Goal: Task Accomplishment & Management: Use online tool/utility

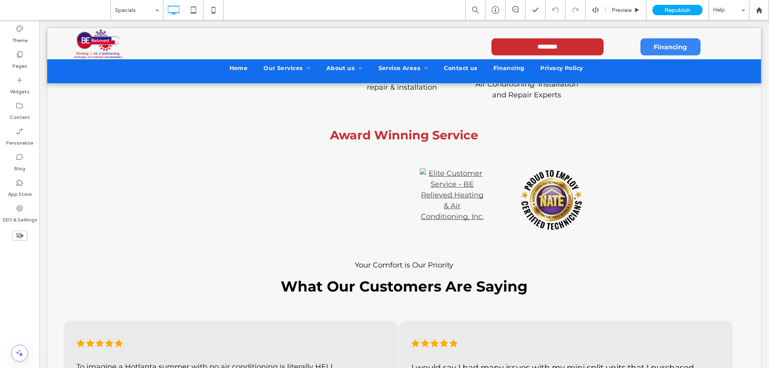
scroll to position [1361, 0]
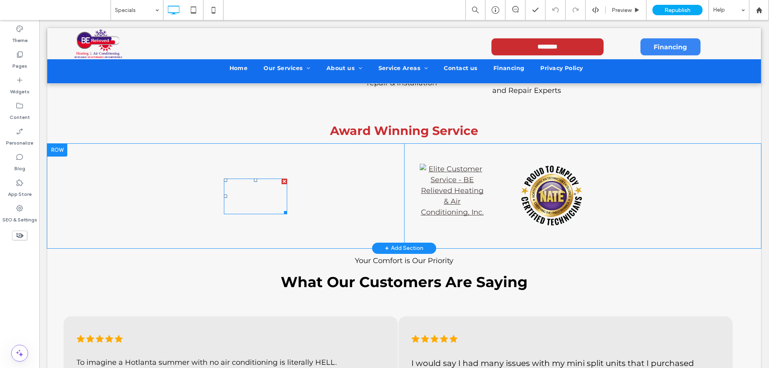
click at [236, 188] on span at bounding box center [255, 197] width 63 height 36
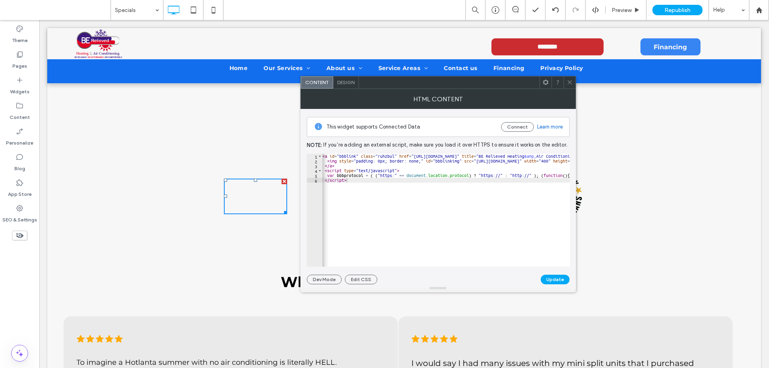
scroll to position [0, 0]
drag, startPoint x: 325, startPoint y: 173, endPoint x: 444, endPoint y: 173, distance: 119.3
type textarea "**********"
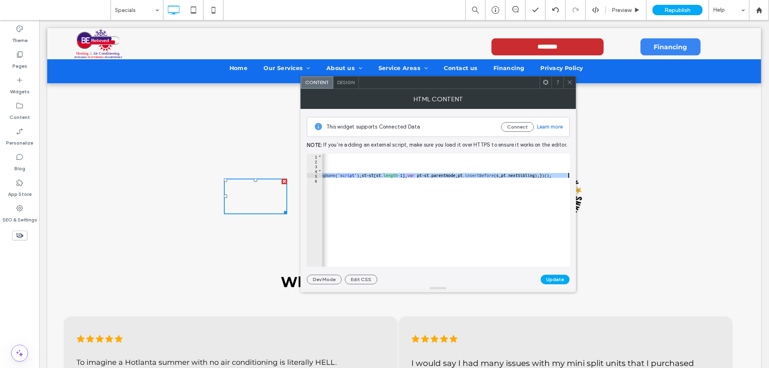
scroll to position [0, 779]
drag, startPoint x: 329, startPoint y: 175, endPoint x: 568, endPoint y: 177, distance: 239.0
click at [568, 177] on div "< a id = "bbblink" class = "ruhzbul" href = "[URL][DOMAIN_NAME]" title = "BE Re…" at bounding box center [56, 212] width 1026 height 116
click at [567, 82] on icon at bounding box center [569, 82] width 6 height 6
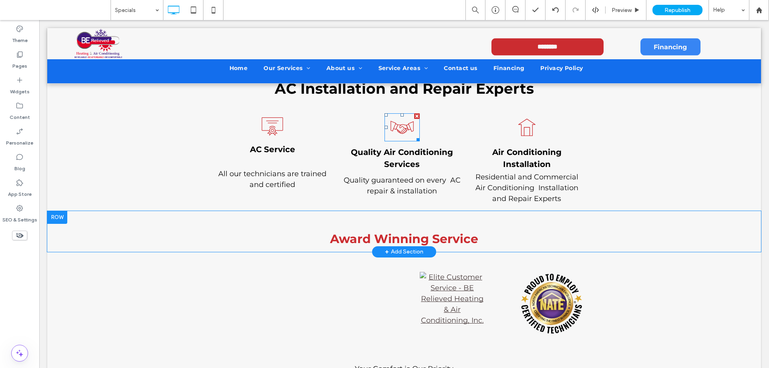
scroll to position [1241, 0]
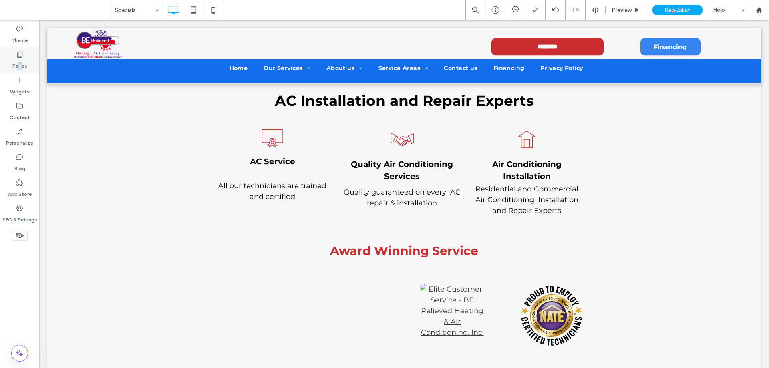
click at [21, 58] on label "Pages" at bounding box center [19, 63] width 15 height 11
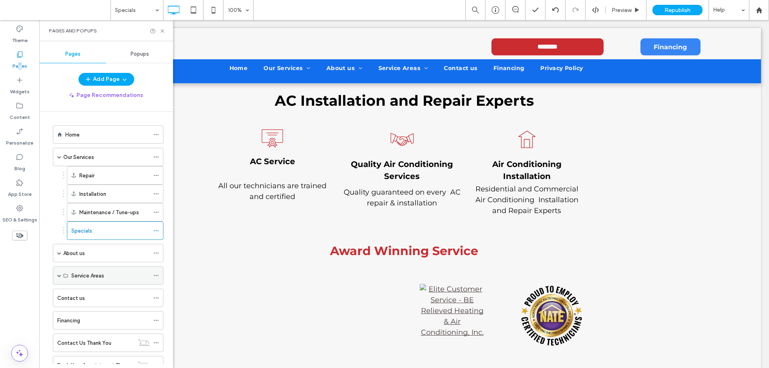
click at [60, 277] on span at bounding box center [59, 275] width 4 height 4
click at [154, 293] on use at bounding box center [156, 293] width 4 height 1
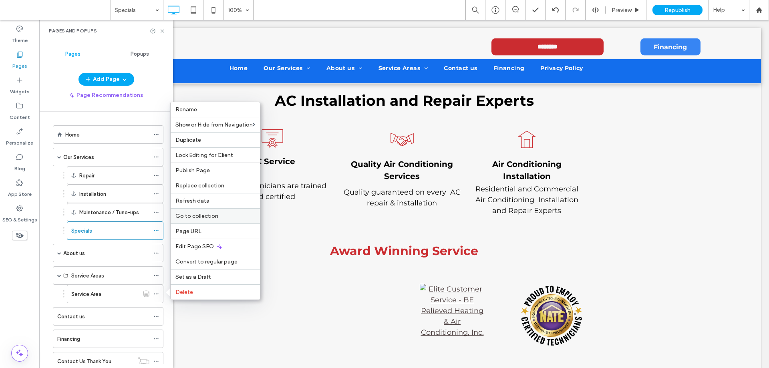
click at [208, 215] on span "Go to collection" at bounding box center [196, 216] width 43 height 7
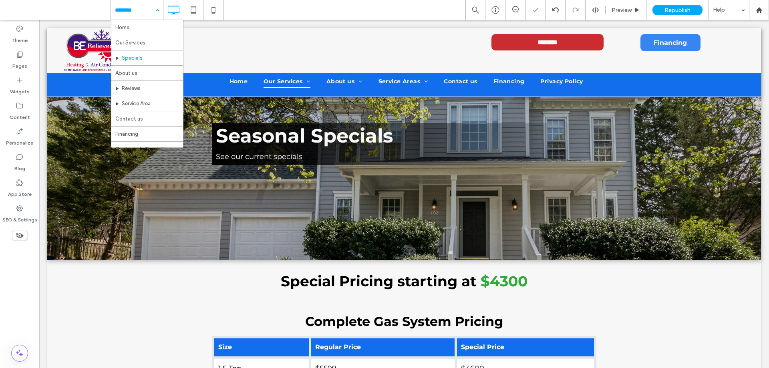
scroll to position [0, 0]
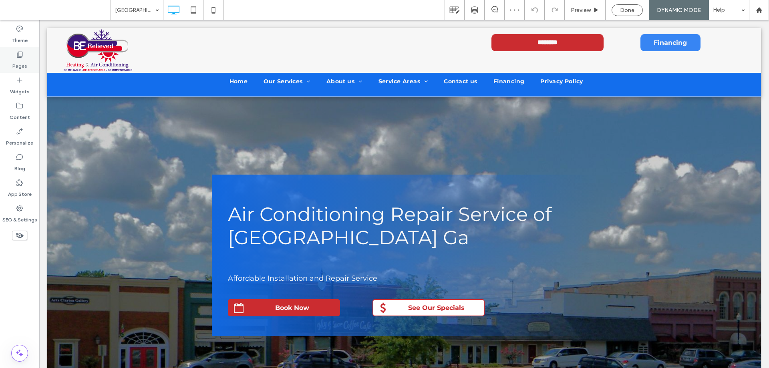
click at [20, 54] on icon at bounding box center [20, 54] width 8 height 8
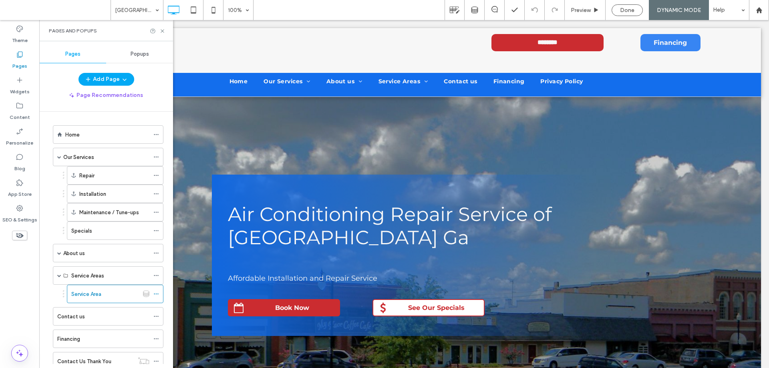
drag, startPoint x: 151, startPoint y: 294, endPoint x: 110, endPoint y: 297, distance: 40.9
click at [110, 297] on div "Service Area" at bounding box center [105, 294] width 68 height 8
click at [153, 295] on div "Service Area" at bounding box center [115, 294] width 96 height 18
click at [155, 293] on icon at bounding box center [156, 294] width 6 height 6
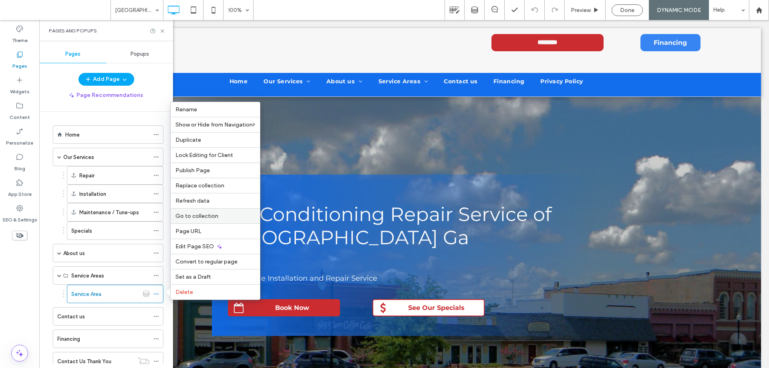
click at [203, 216] on span "Go to collection" at bounding box center [196, 216] width 43 height 7
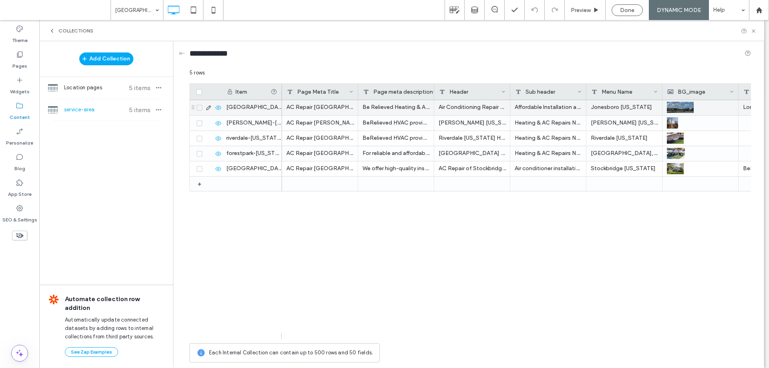
click at [207, 108] on icon at bounding box center [208, 107] width 6 height 6
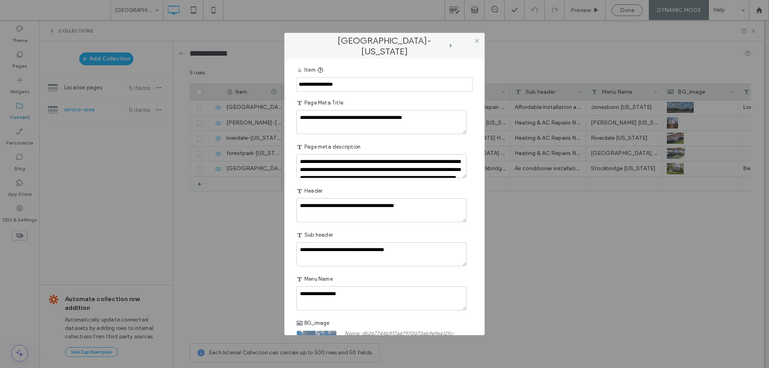
click at [357, 84] on input "**********" at bounding box center [384, 84] width 176 height 14
type input "**********"
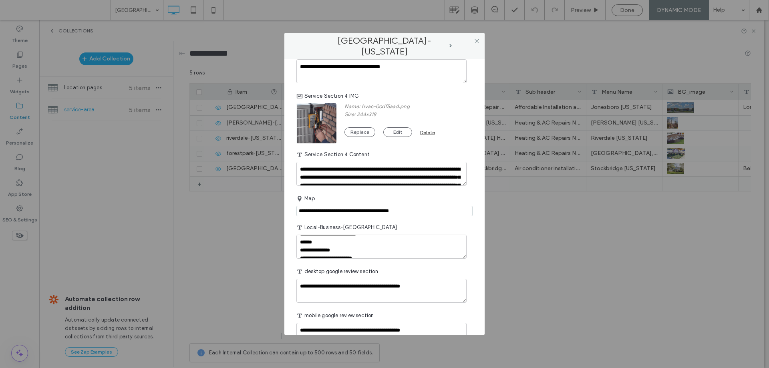
scroll to position [1233, 0]
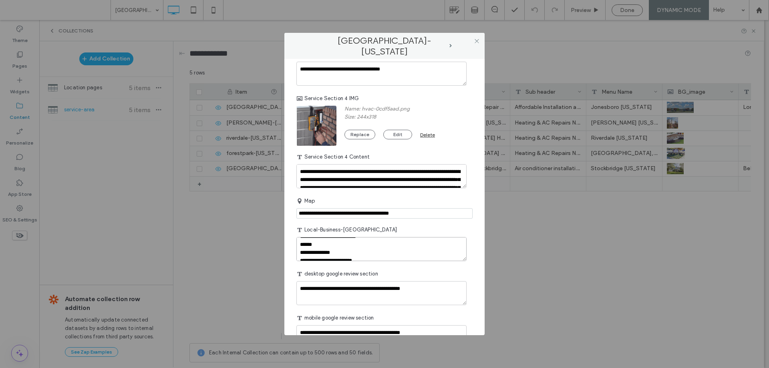
click at [406, 250] on textarea "plain-text-cell" at bounding box center [381, 249] width 170 height 24
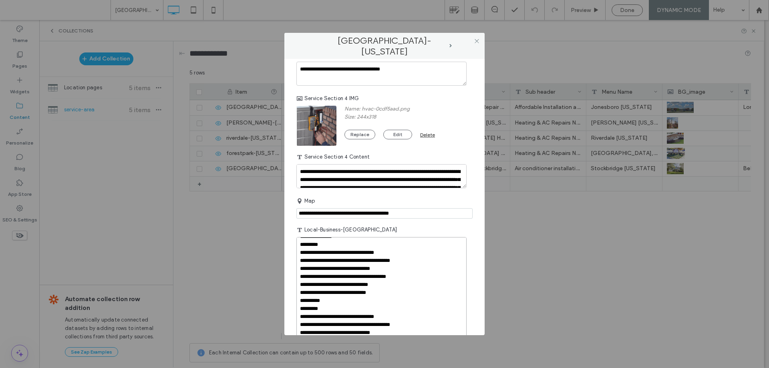
drag, startPoint x: 463, startPoint y: 259, endPoint x: 435, endPoint y: 321, distance: 67.5
click at [451, 355] on div "**********" at bounding box center [384, 184] width 769 height 368
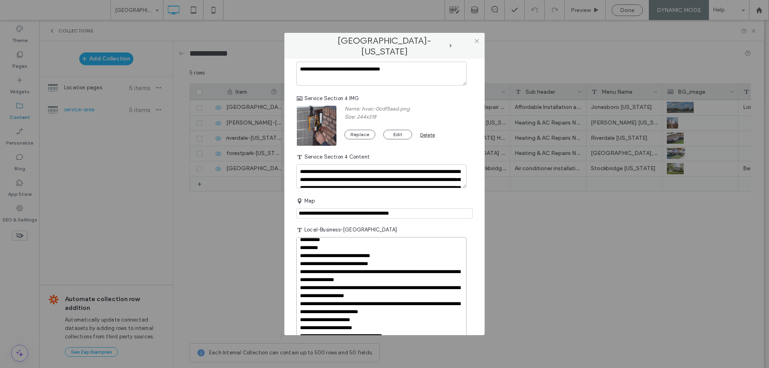
scroll to position [560, 0]
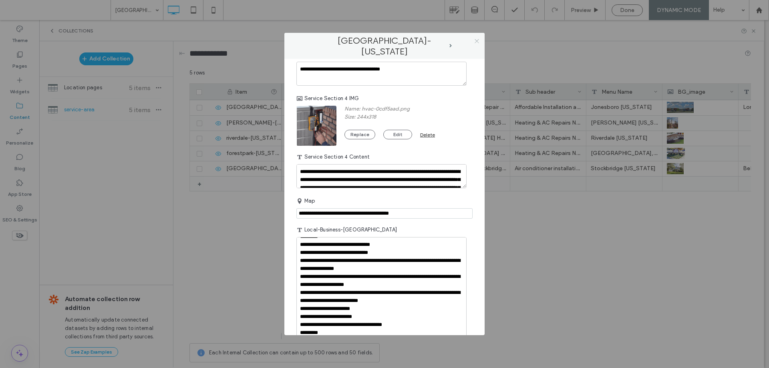
click at [475, 40] on icon at bounding box center [477, 41] width 6 height 6
